Goal: Task Accomplishment & Management: Manage account settings

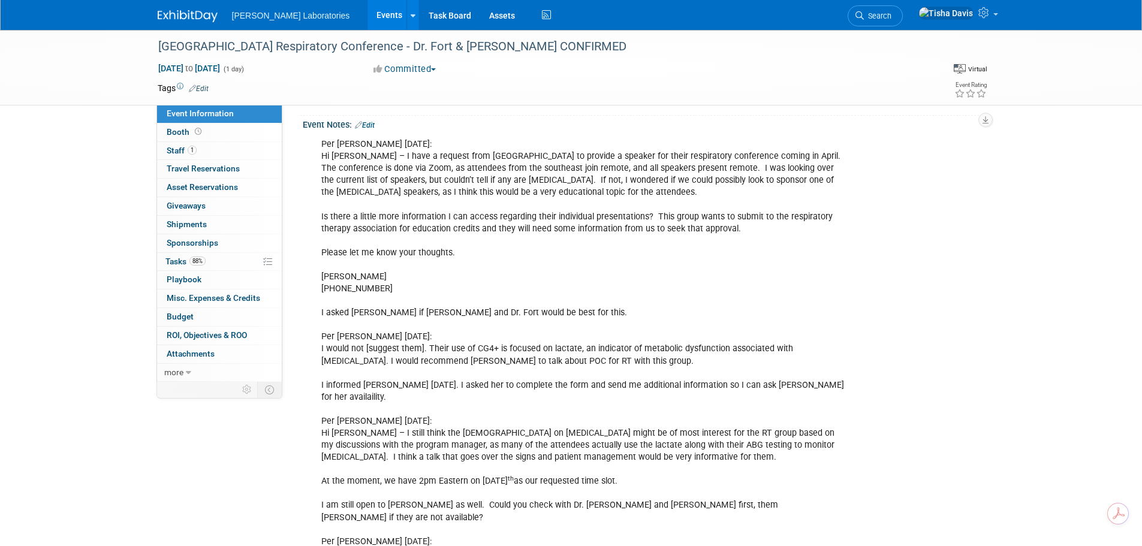
scroll to position [190, 0]
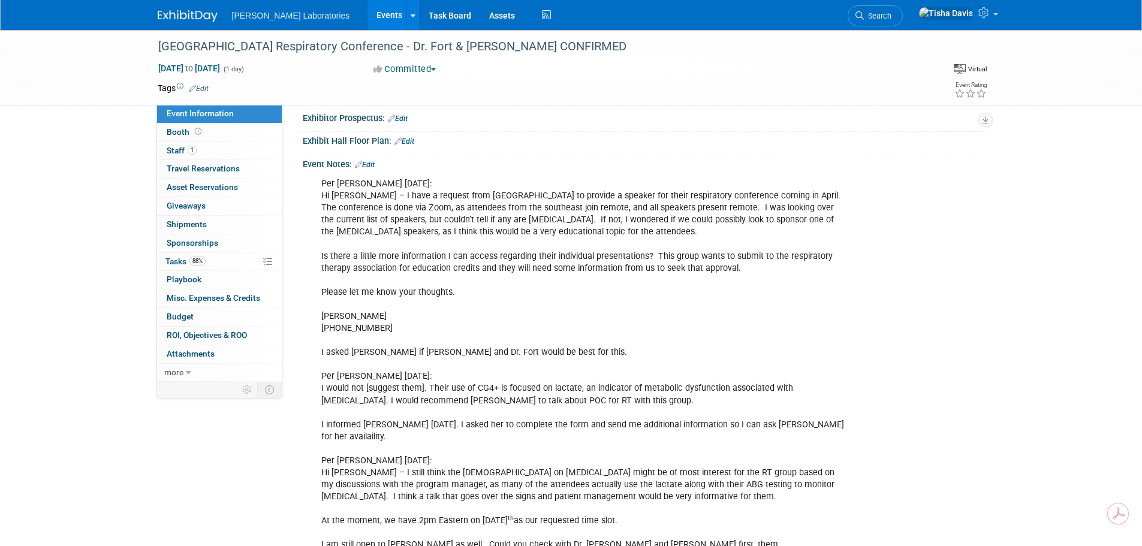
click at [369, 164] on link "Edit" at bounding box center [365, 165] width 20 height 8
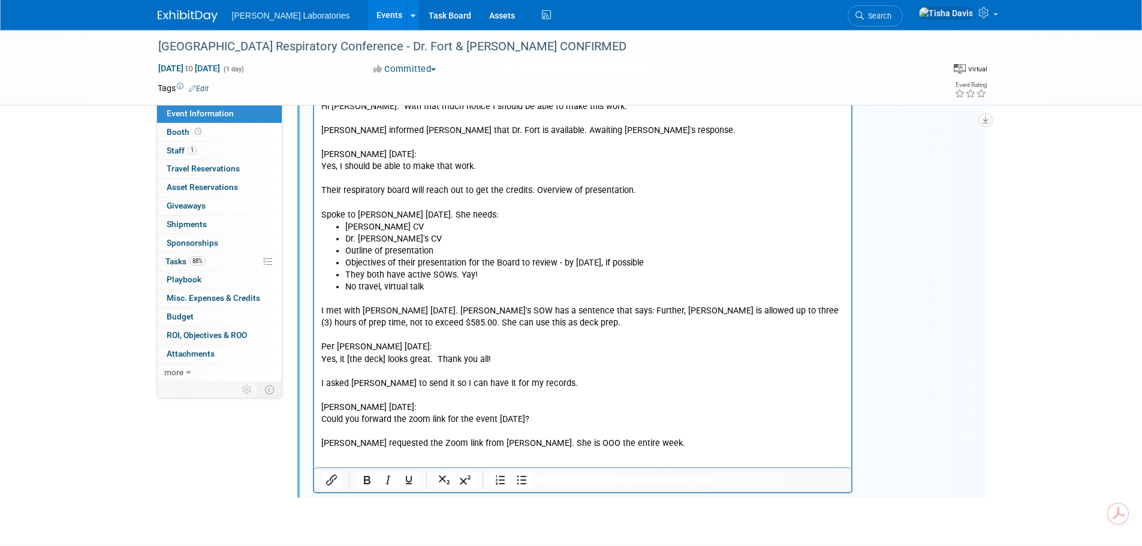
scroll to position [1330, 0]
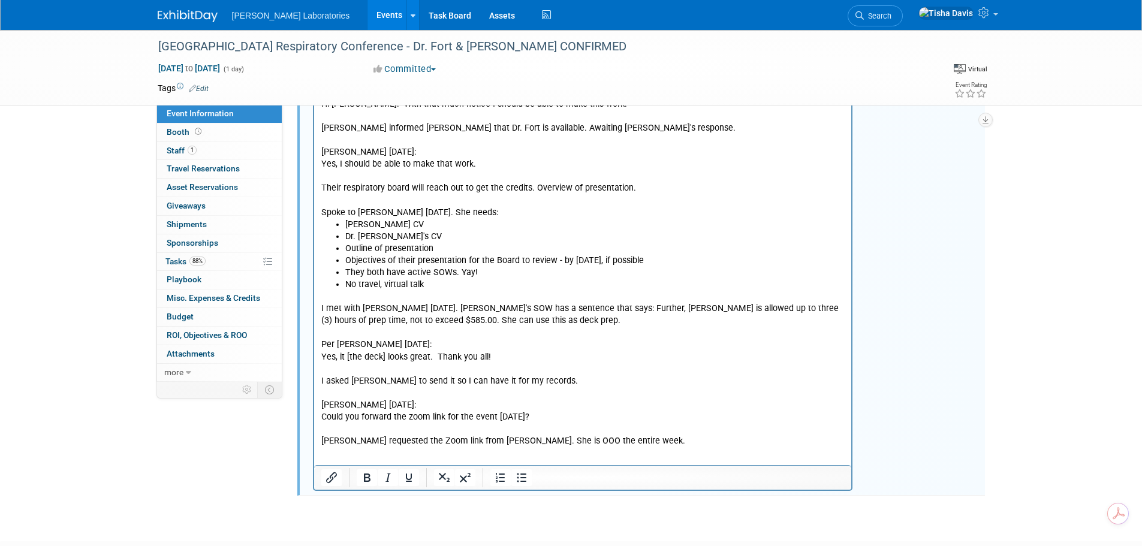
click at [598, 431] on p "I met with Jeff 9/19/25. Teresa's SOW has a sentence that says: Further, Ms. Ar…" at bounding box center [583, 369] width 524 height 157
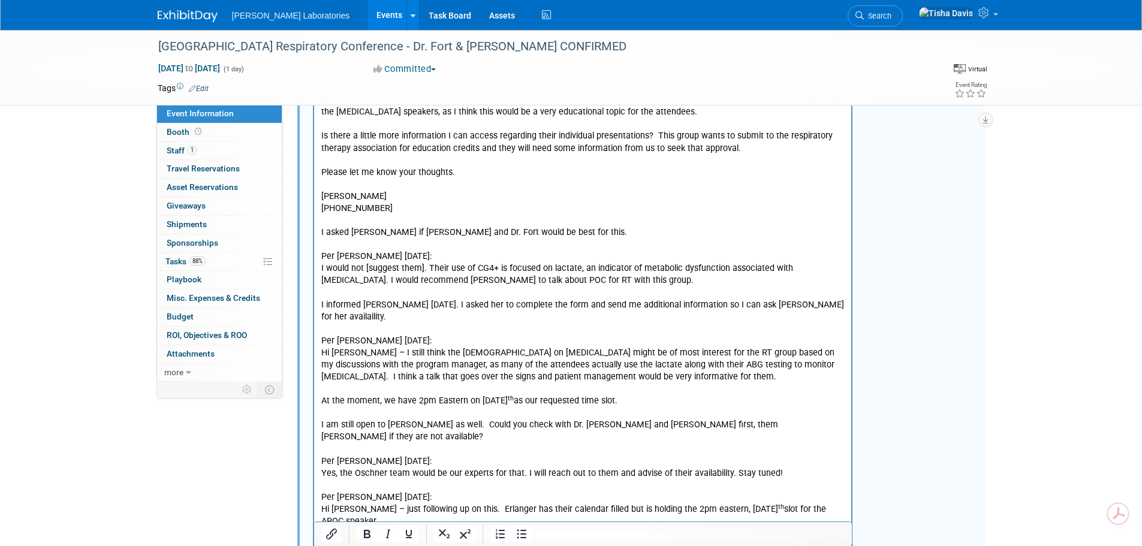
scroll to position [0, 0]
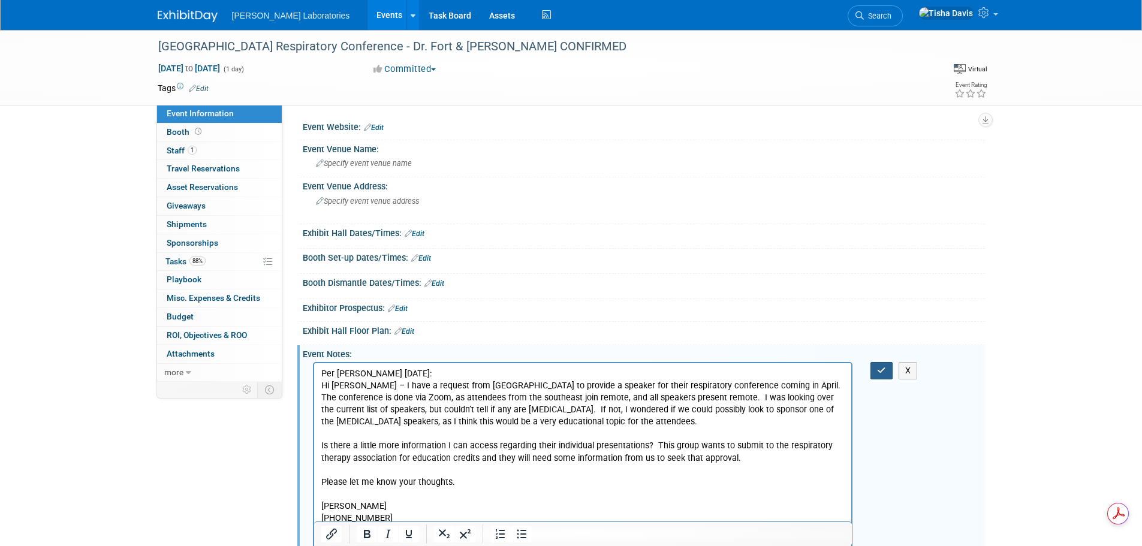
click at [874, 371] on button "button" at bounding box center [882, 370] width 22 height 17
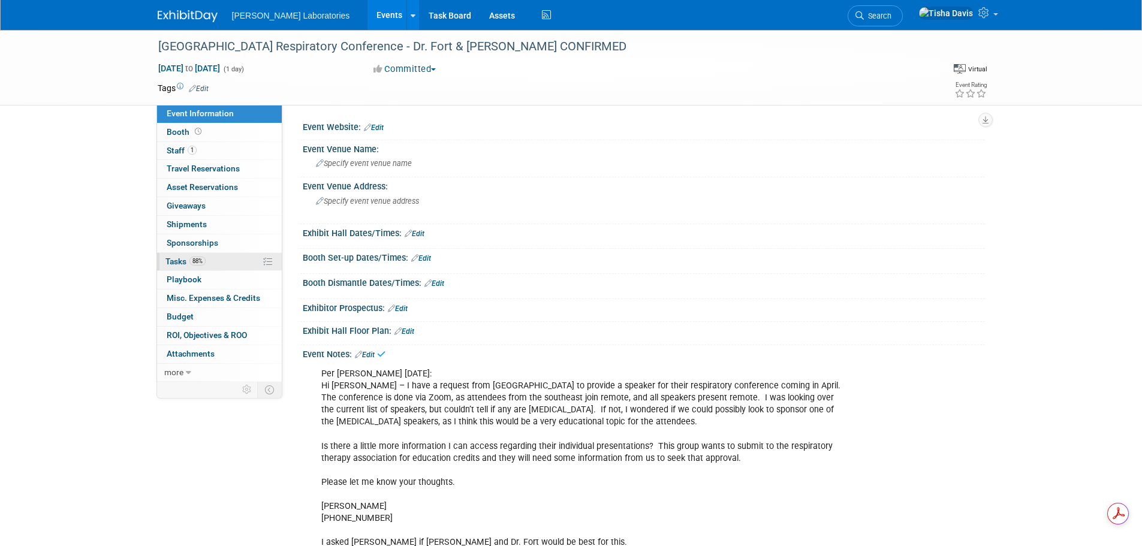
click at [189, 261] on span "Tasks 88%" at bounding box center [186, 262] width 40 height 10
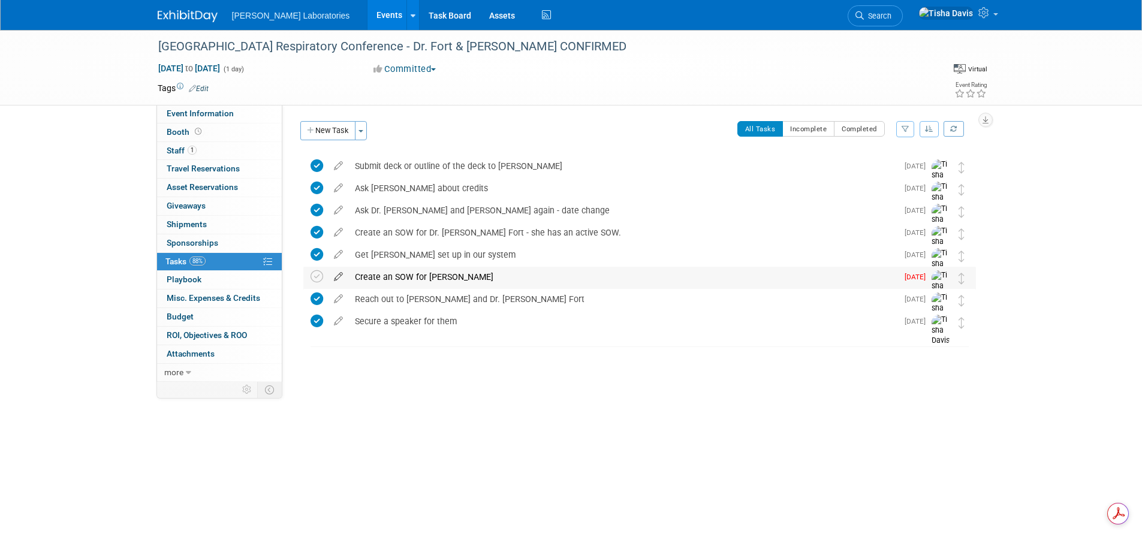
click at [339, 273] on icon at bounding box center [338, 274] width 21 height 15
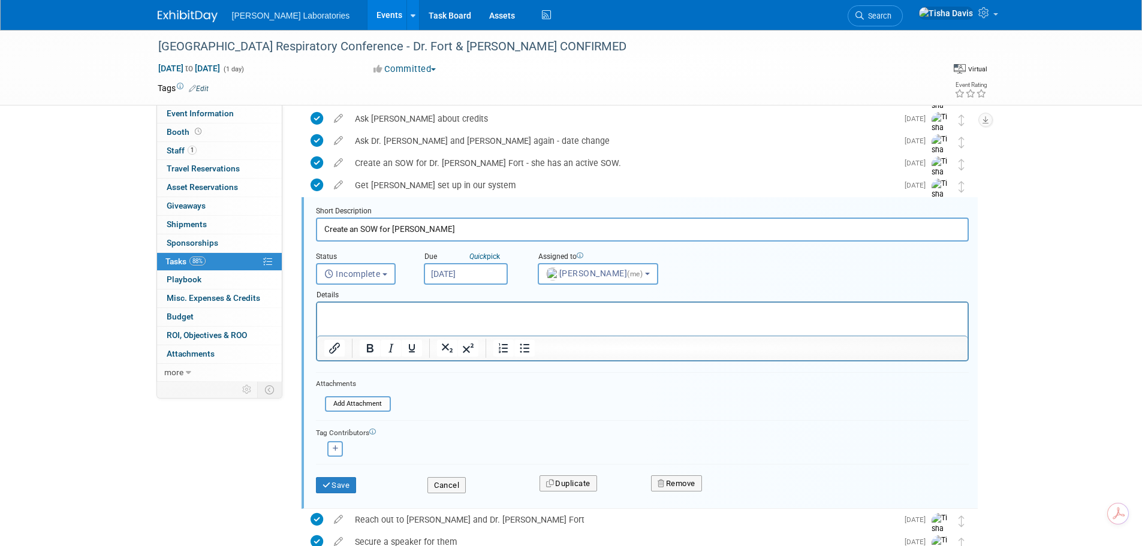
scroll to position [91, 0]
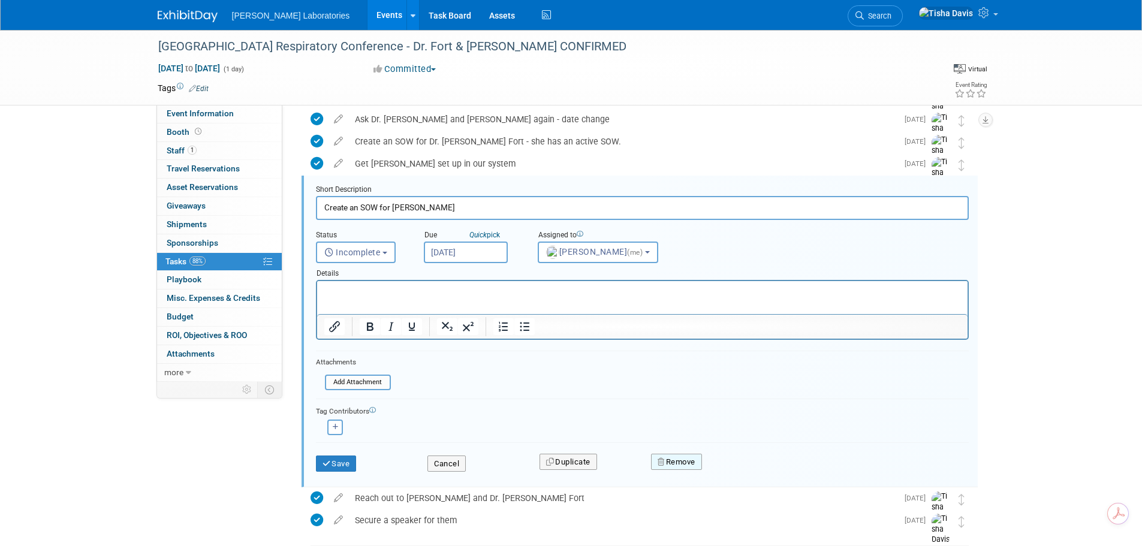
click at [681, 462] on button "Remove" at bounding box center [676, 462] width 51 height 17
click at [746, 474] on link "Yes" at bounding box center [744, 471] width 35 height 19
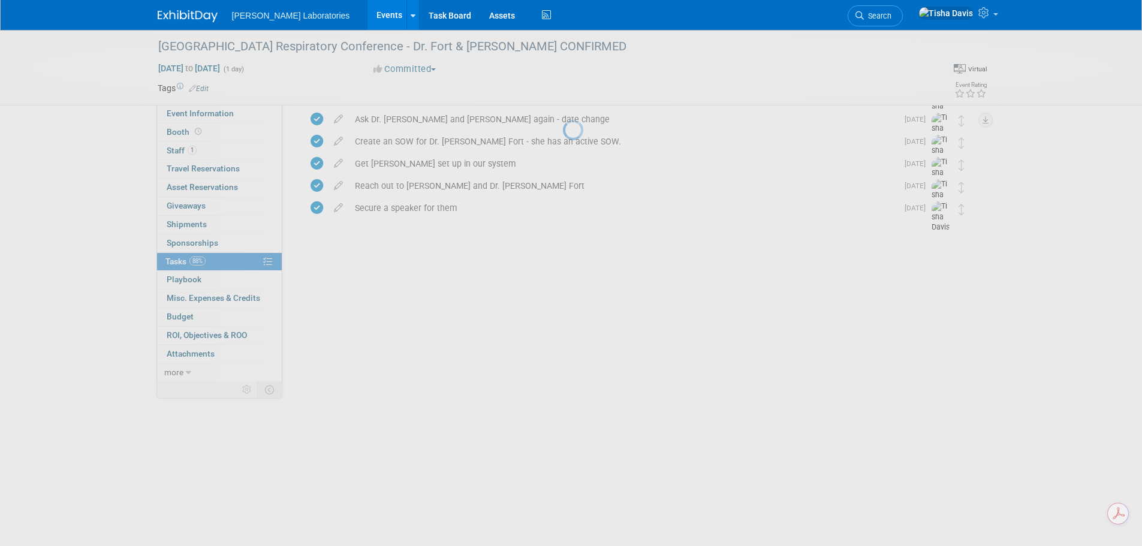
scroll to position [0, 0]
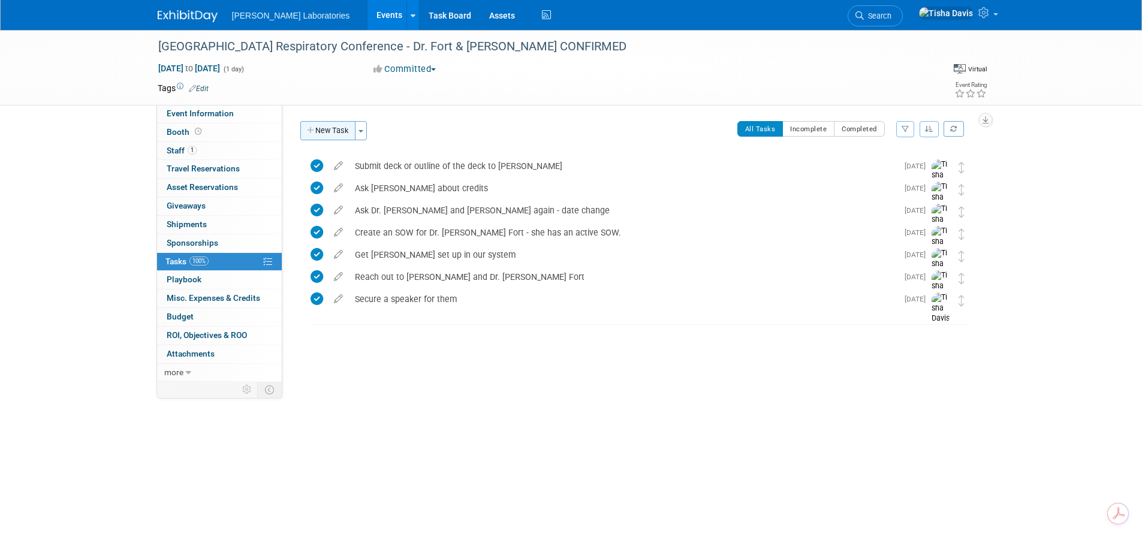
click at [330, 133] on button "New Task" at bounding box center [327, 130] width 55 height 19
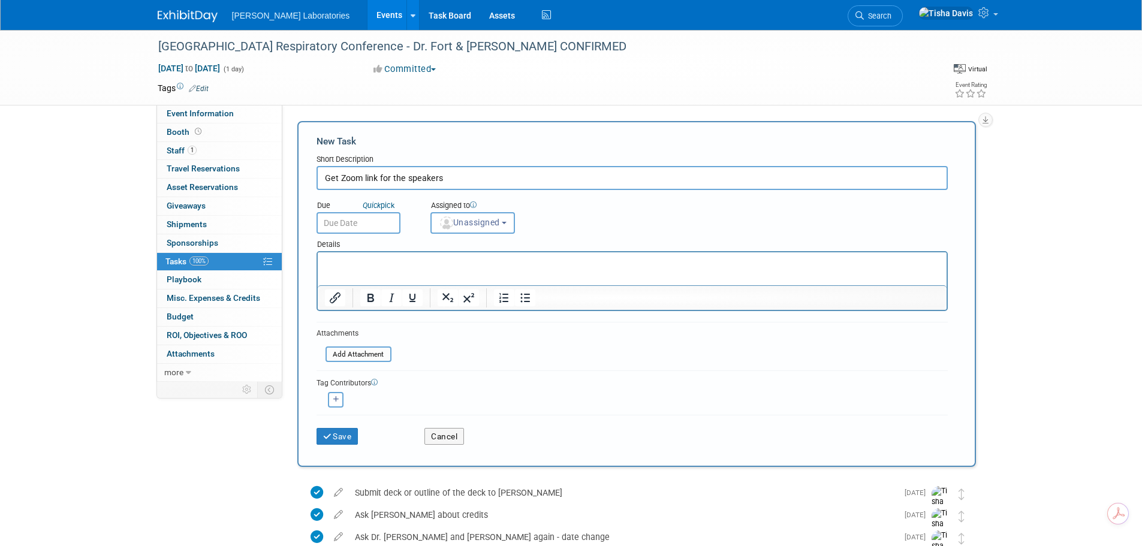
type input "Get Zoom link for the speakers"
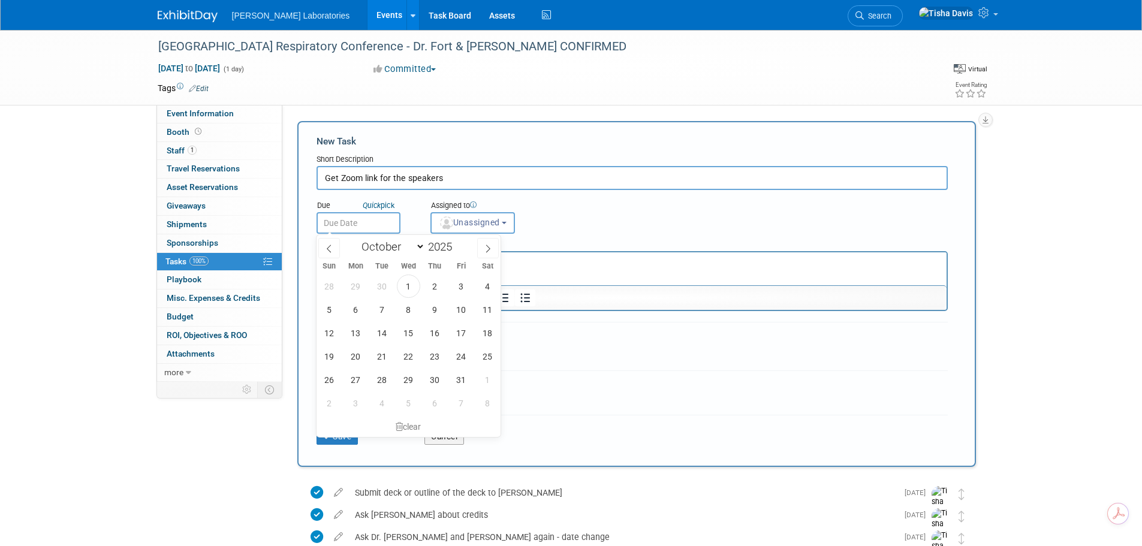
click at [329, 220] on input "text" at bounding box center [359, 223] width 84 height 22
click at [413, 286] on span "1" at bounding box center [408, 286] width 23 height 23
type input "Oct 1, 2025"
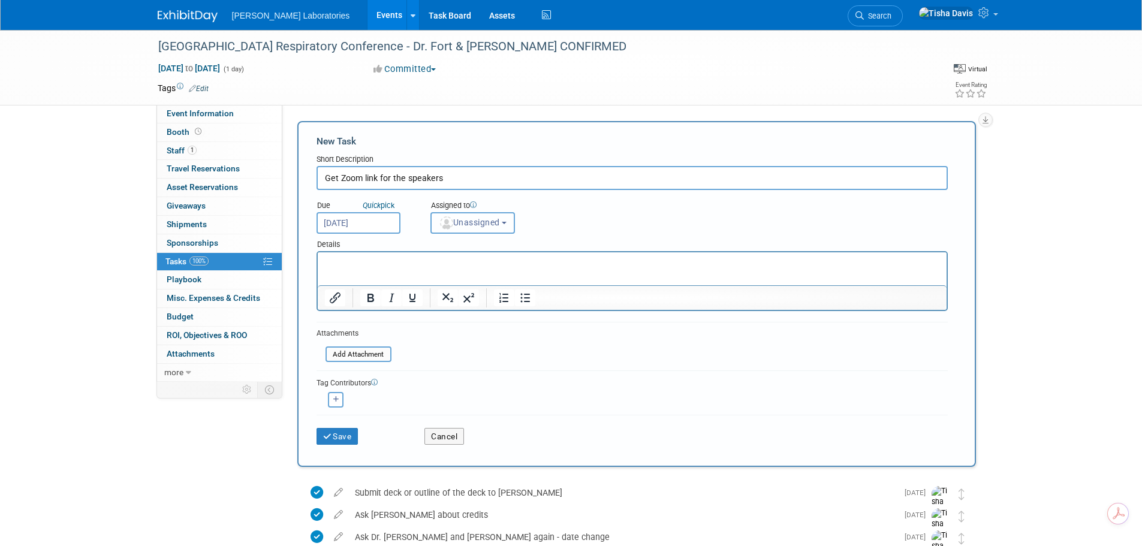
click at [494, 227] on span "Unassigned" at bounding box center [469, 223] width 61 height 10
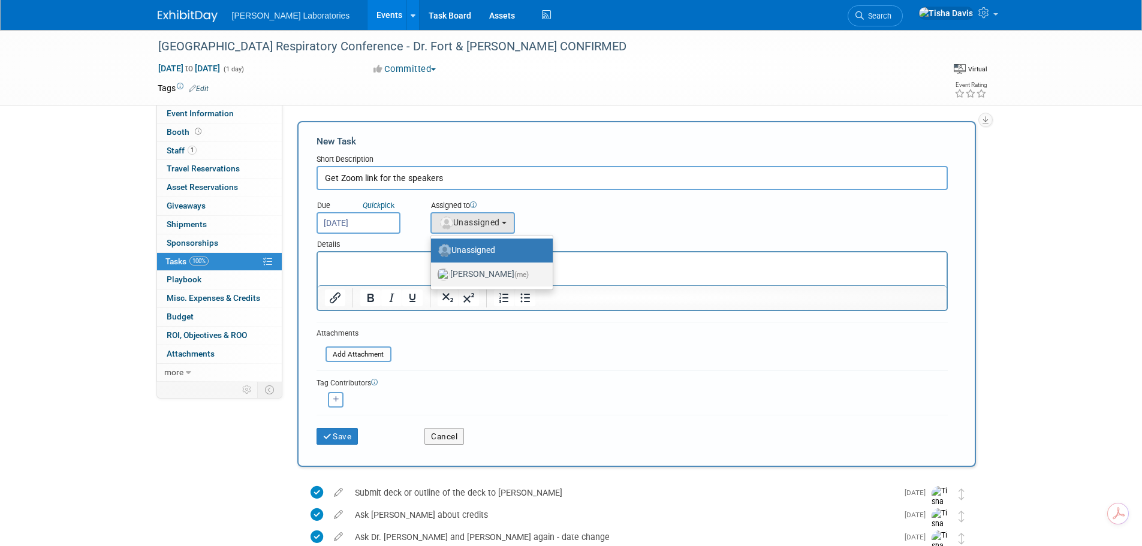
click at [483, 273] on label "Tisha Davis (me)" at bounding box center [489, 274] width 104 height 19
click at [433, 273] on input "Tisha Davis (me)" at bounding box center [429, 273] width 8 height 8
select select "2770856e-d6b1-4121-bfe1-202d7e478624"
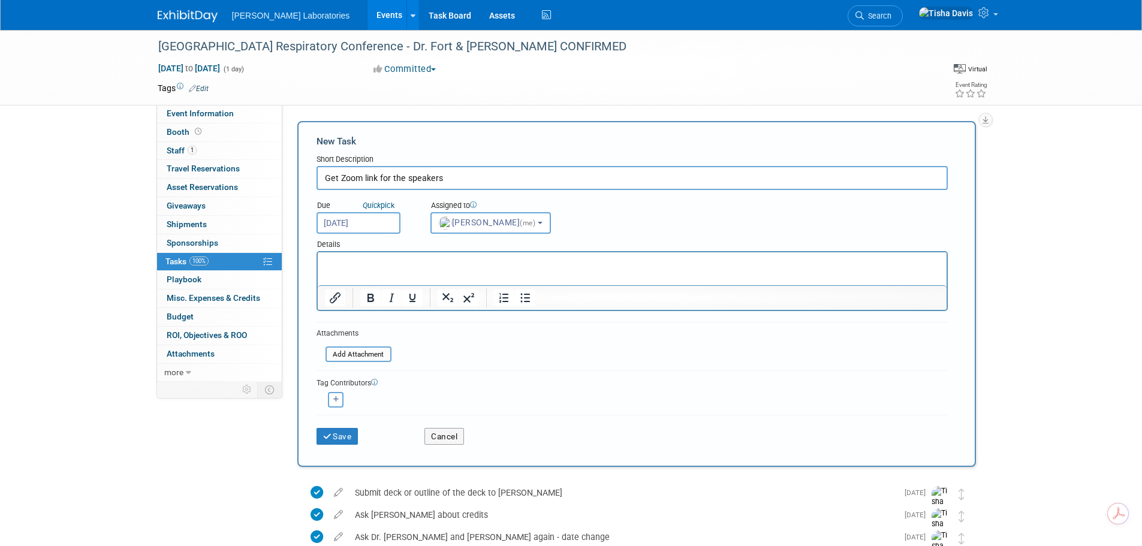
scroll to position [165, 0]
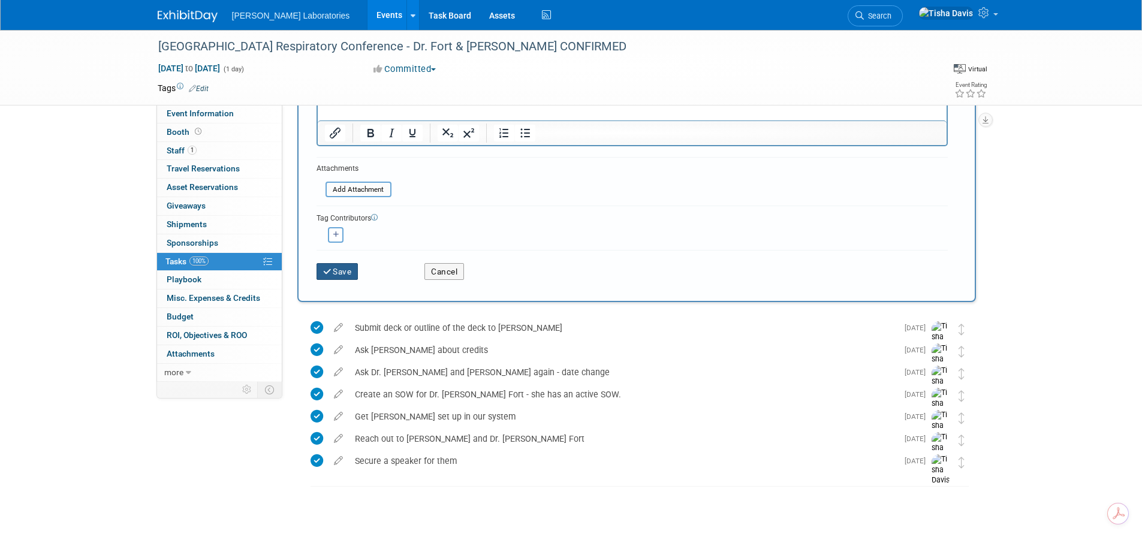
click at [332, 267] on button "Save" at bounding box center [338, 271] width 42 height 17
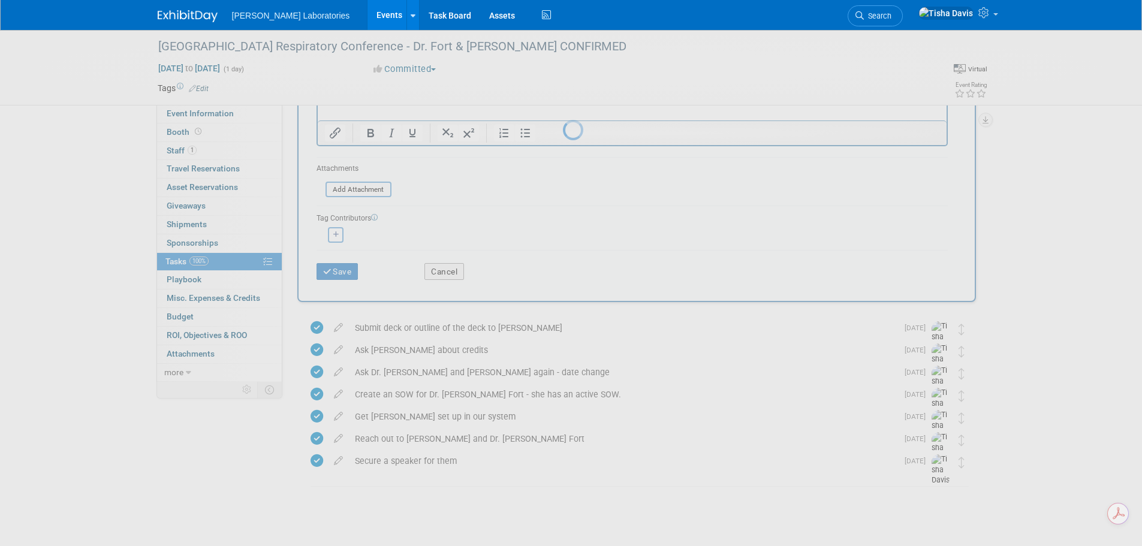
scroll to position [0, 0]
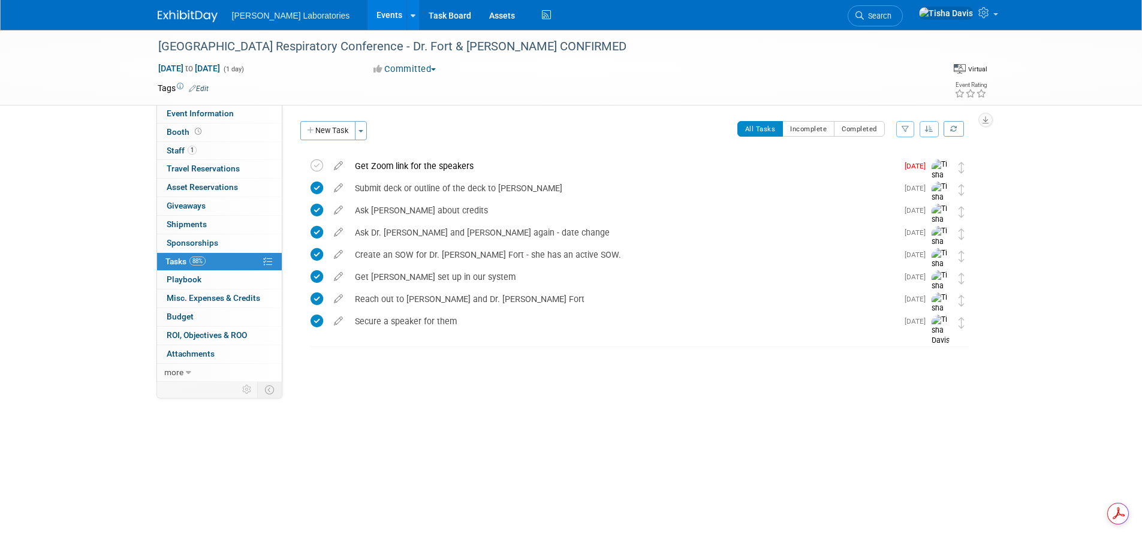
click at [368, 10] on link "Events" at bounding box center [390, 15] width 44 height 30
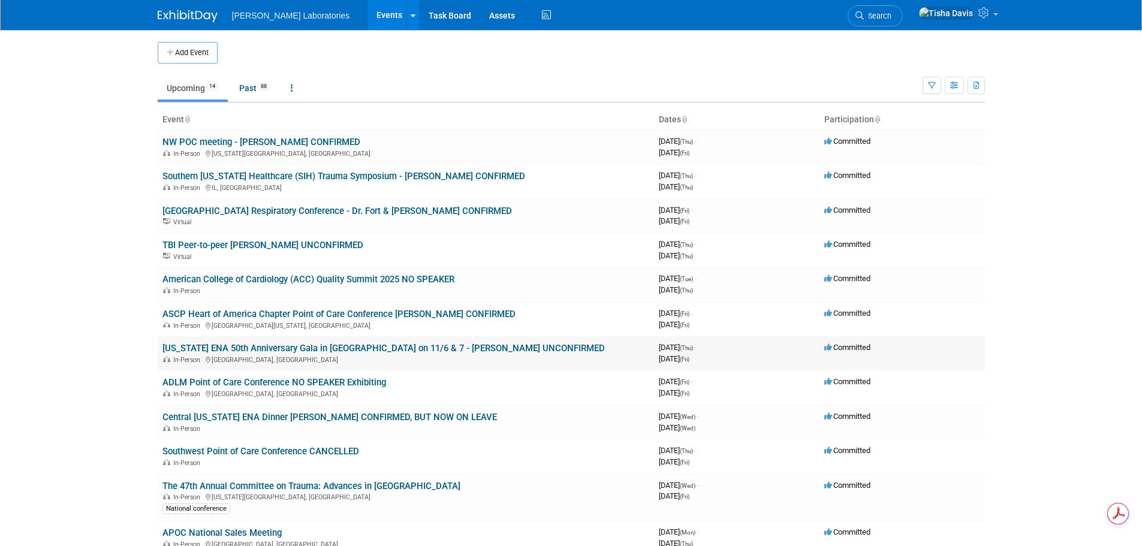
click at [259, 348] on link "[US_STATE] ENA 50th Anniversary Gala in [GEOGRAPHIC_DATA] on 11/6 & 7 - [PERSON…" at bounding box center [384, 348] width 443 height 11
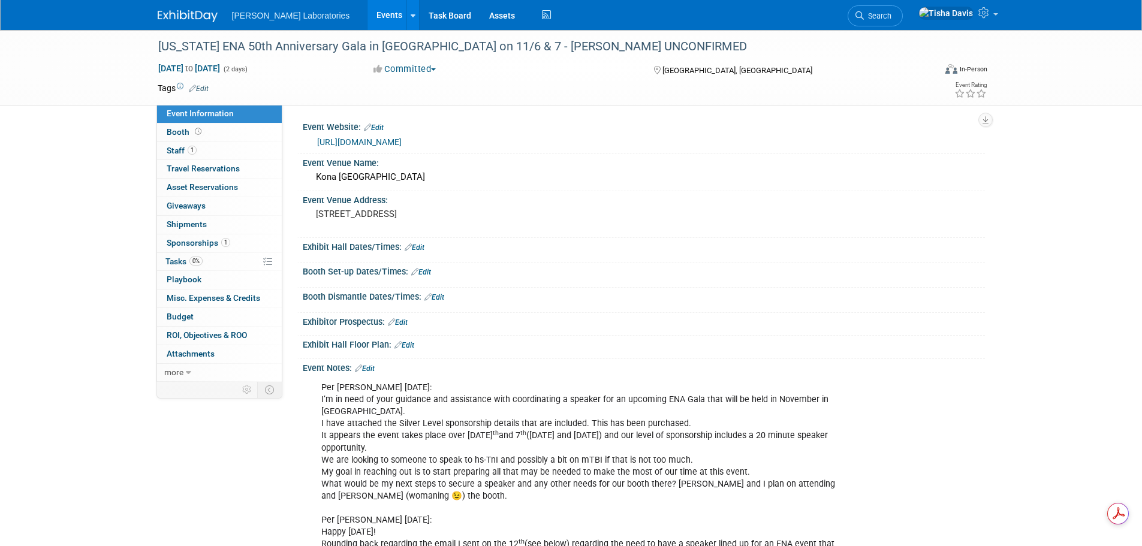
click at [368, 366] on link "Edit" at bounding box center [365, 369] width 20 height 8
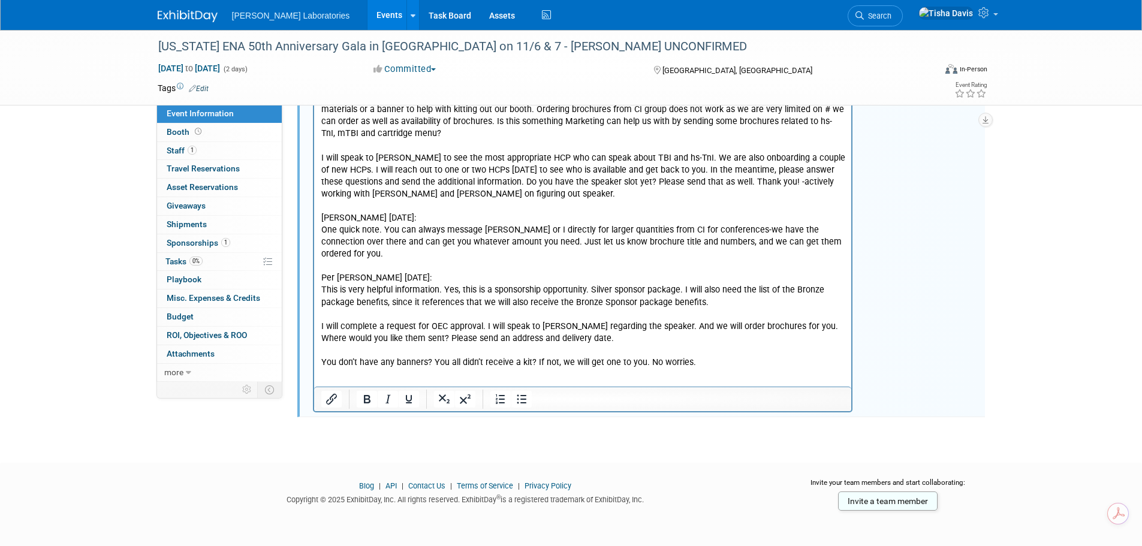
scroll to position [1555, 0]
click at [728, 353] on p "This will help the HCP in making a decision. It looks like you already paid for…" at bounding box center [583, 182] width 524 height 373
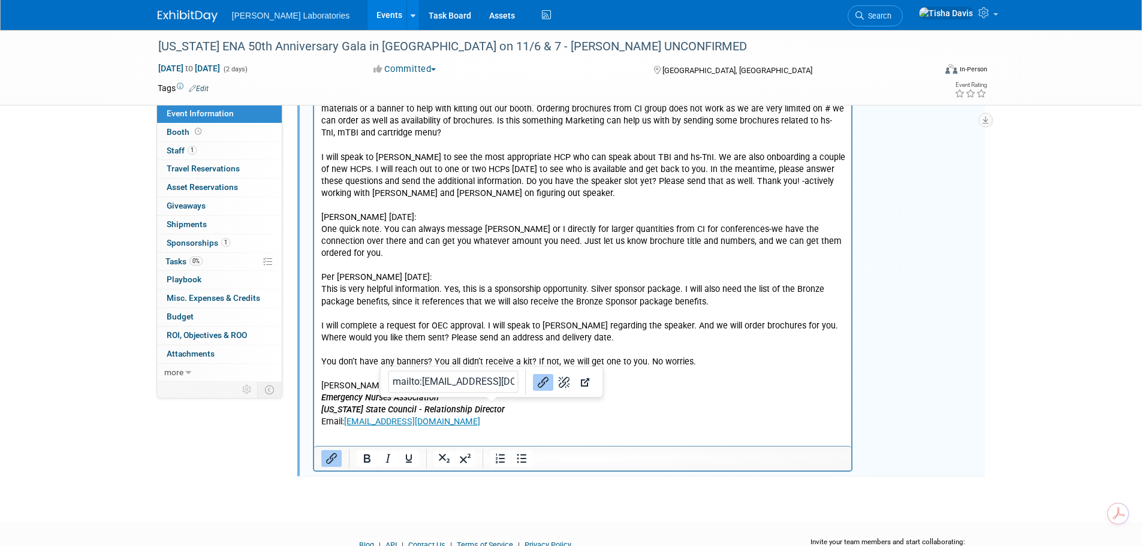
click at [515, 417] on p "Email: [EMAIL_ADDRESS][DOMAIN_NAME]" at bounding box center [583, 423] width 524 height 12
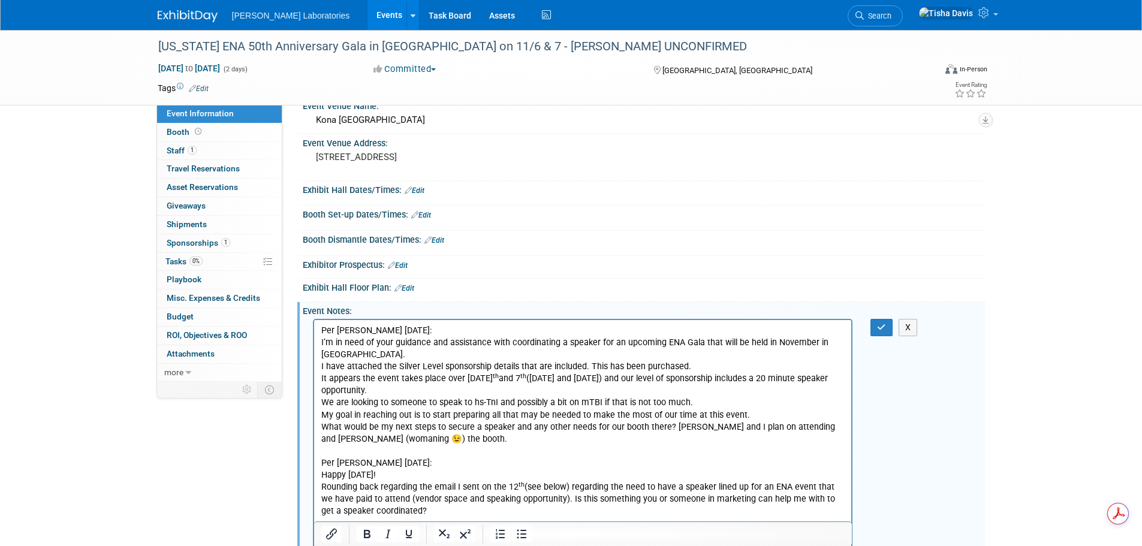
scroll to position [56, 0]
click at [881, 327] on icon "button" at bounding box center [881, 328] width 9 height 8
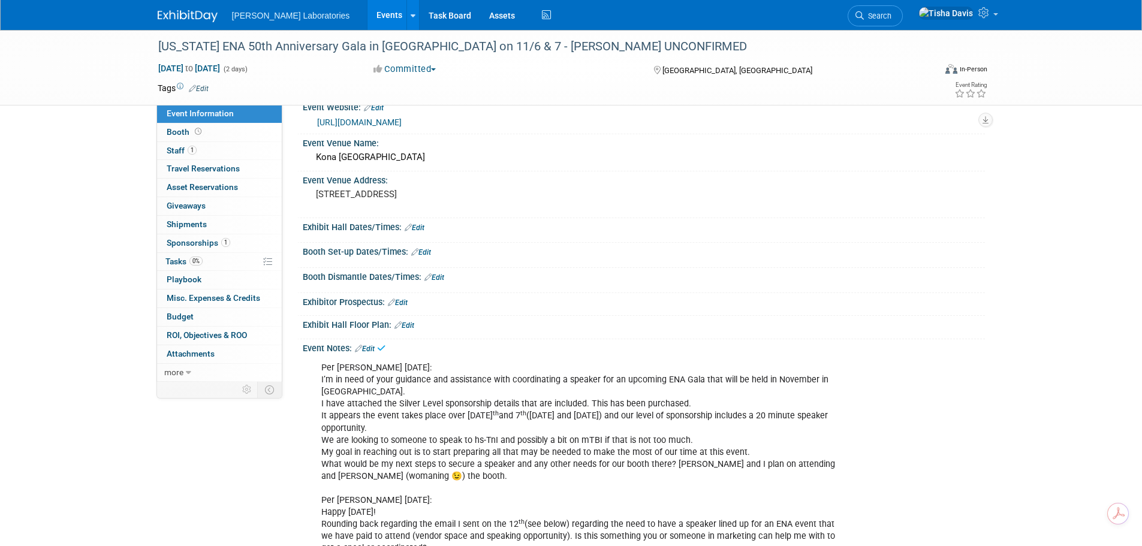
scroll to position [0, 0]
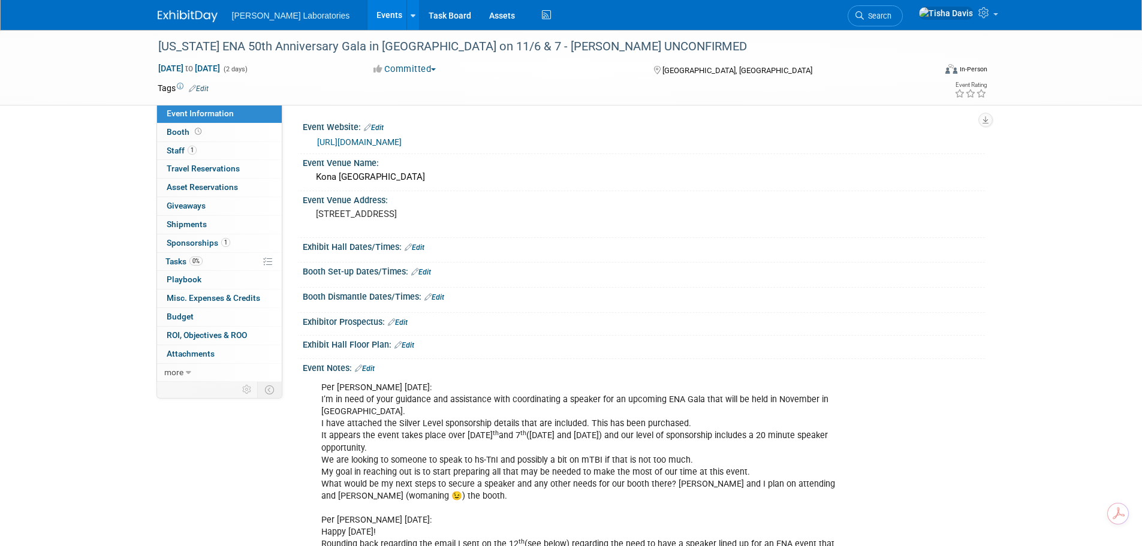
click at [380, 138] on link "[URL][DOMAIN_NAME]" at bounding box center [359, 142] width 85 height 10
